Goal: Information Seeking & Learning: Find specific fact

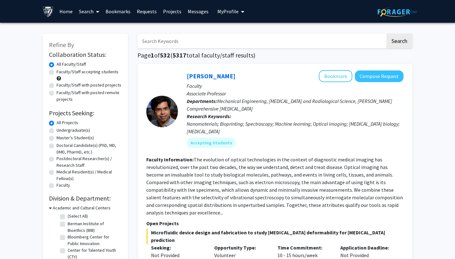
click at [185, 40] on input "Search Keywords" at bounding box center [262, 41] width 248 height 15
type input "[PERSON_NAME]"
click at [399, 42] on button "Search" at bounding box center [400, 41] width 26 height 15
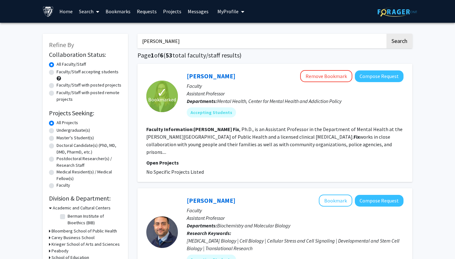
click at [290, 84] on p "Faculty" at bounding box center [295, 86] width 217 height 8
click at [217, 78] on link "[PERSON_NAME]" at bounding box center [211, 76] width 49 height 8
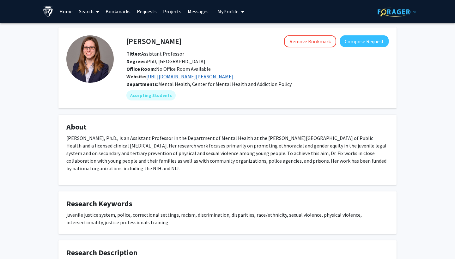
click at [195, 77] on link "[URL][DOMAIN_NAME][PERSON_NAME]" at bounding box center [189, 76] width 87 height 6
